Goal: Entertainment & Leisure: Consume media (video, audio)

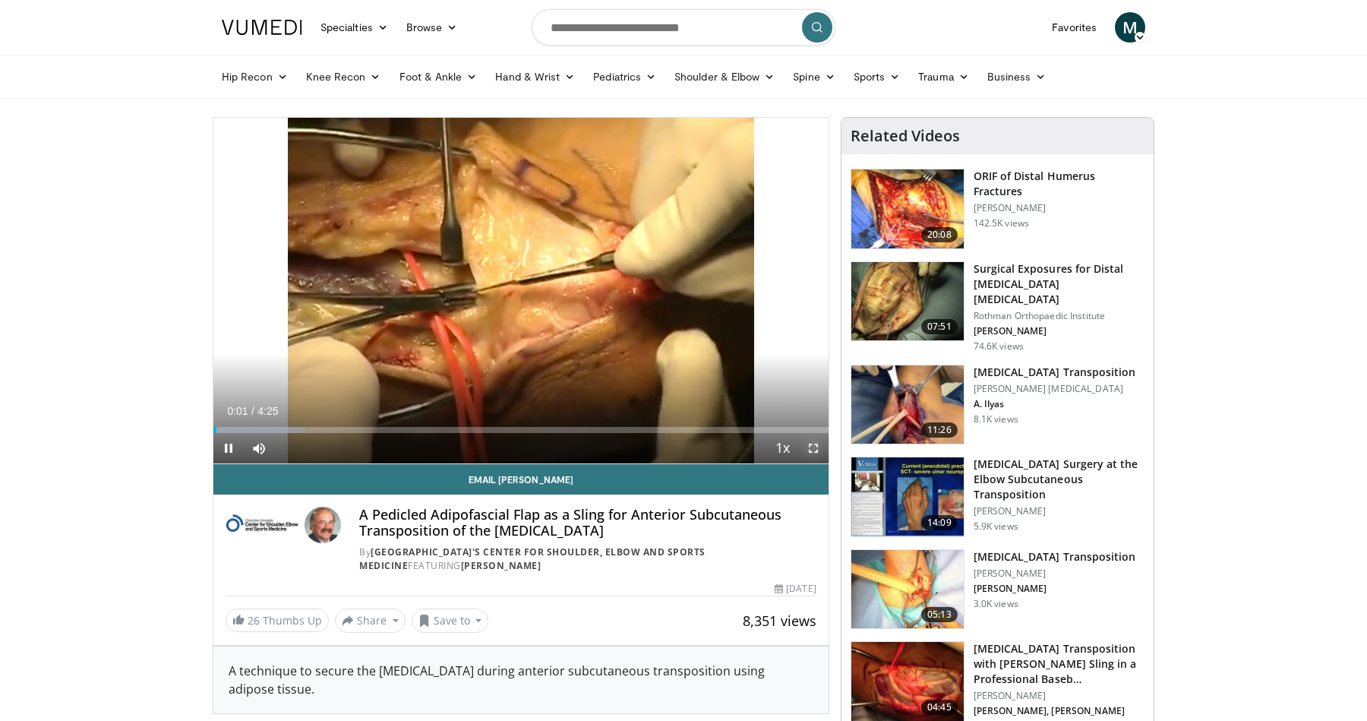
click at [817, 448] on span "Video Player" at bounding box center [813, 448] width 30 height 30
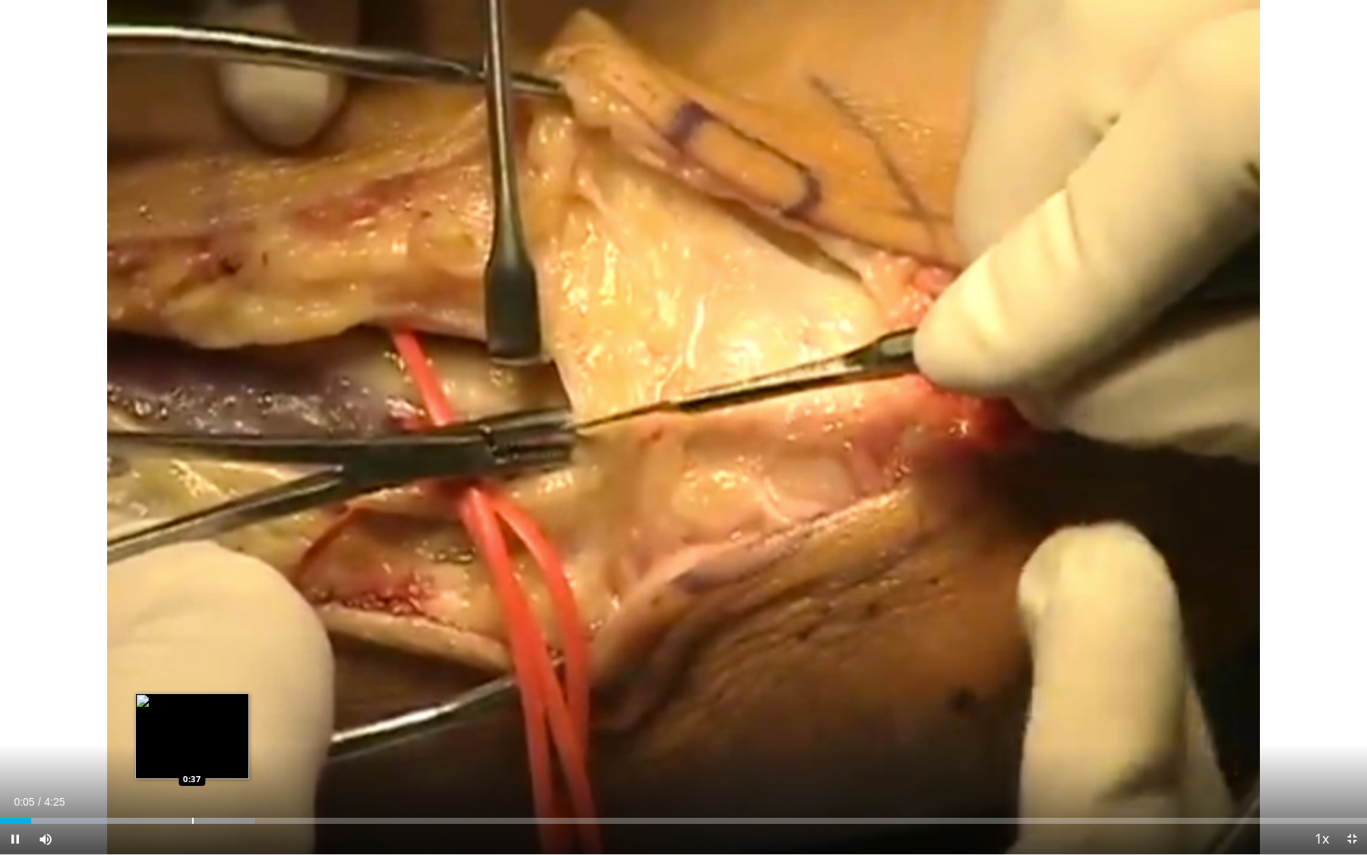
click at [193, 720] on div "Loaded : 18.65% 0:05 0:37" at bounding box center [683, 816] width 1367 height 14
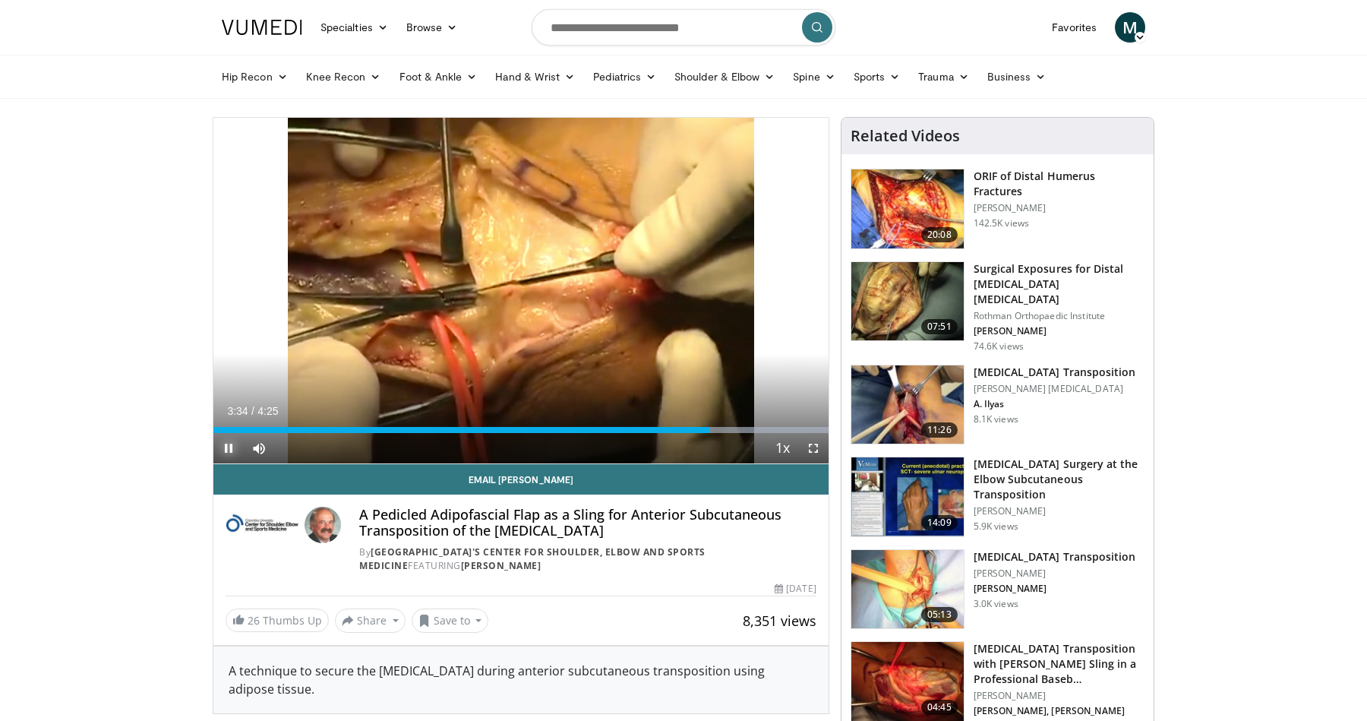
click at [233, 455] on span "Video Player" at bounding box center [228, 448] width 30 height 30
